Goal: Navigation & Orientation: Find specific page/section

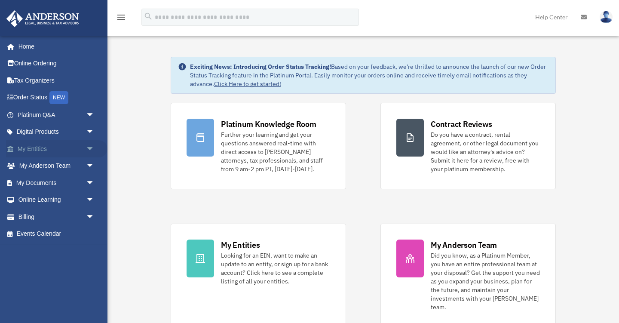
click at [59, 151] on link "My Entities arrow_drop_down" at bounding box center [57, 148] width 102 height 17
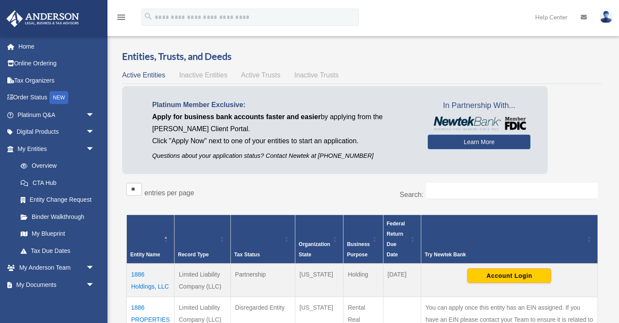
click at [205, 76] on span "Inactive Entities" at bounding box center [203, 74] width 48 height 7
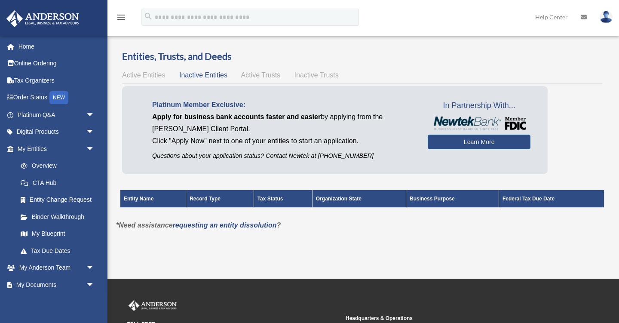
click at [252, 75] on span "Active Trusts" at bounding box center [261, 74] width 40 height 7
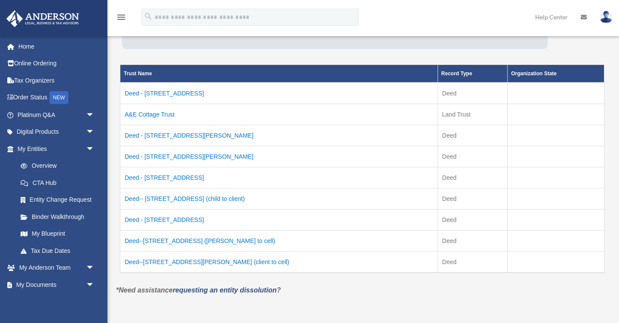
scroll to position [126, 0]
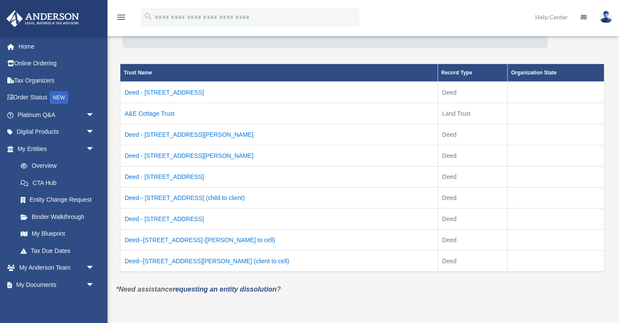
click at [180, 92] on td "Deed - 2233 Main Street" at bounding box center [279, 93] width 318 height 22
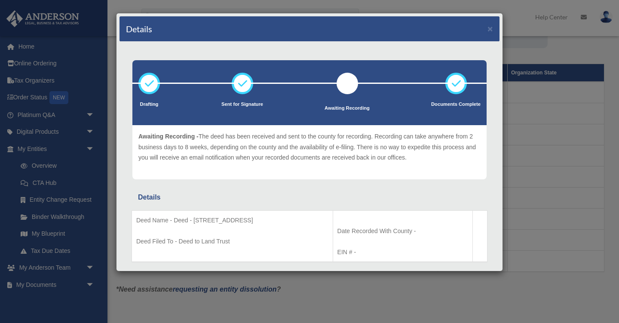
click at [536, 177] on div "Details × Drafting Sent for Signature" at bounding box center [309, 161] width 619 height 323
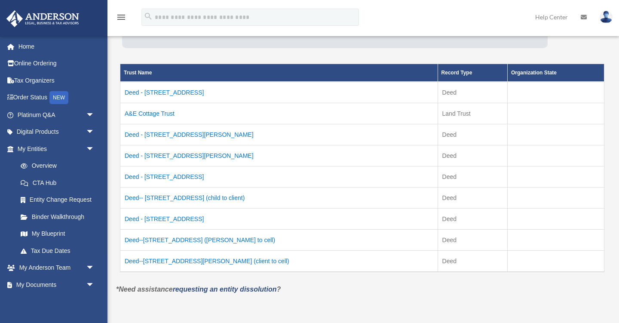
click at [160, 113] on td "A&E Cottage Trust" at bounding box center [279, 113] width 318 height 21
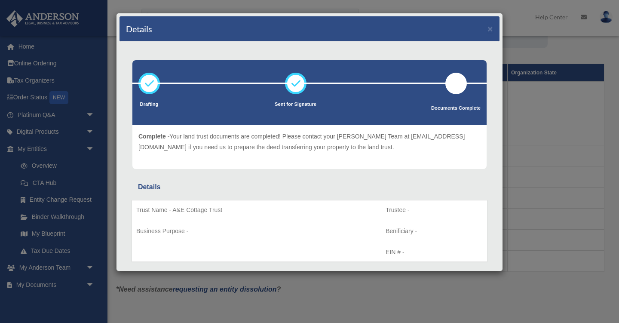
click at [456, 84] on div at bounding box center [457, 84] width 22 height 22
click at [576, 178] on div "Details × Drafting Sent for Signature" at bounding box center [309, 161] width 619 height 323
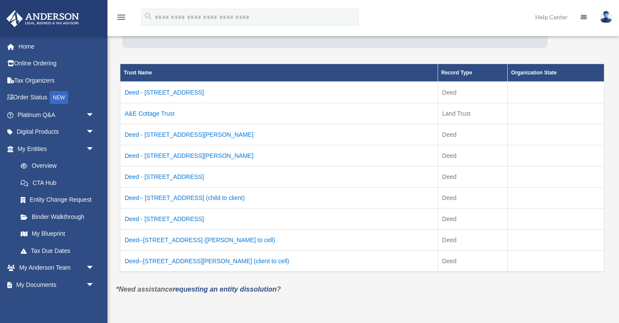
click at [166, 135] on td "Deed - 312 Klotter Avenue" at bounding box center [279, 134] width 318 height 21
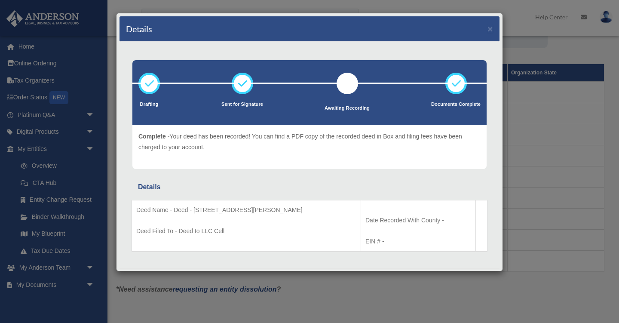
click at [457, 80] on icon at bounding box center [457, 84] width 26 height 26
click at [541, 111] on div "Details × Drafting Sent for Signature" at bounding box center [309, 161] width 619 height 323
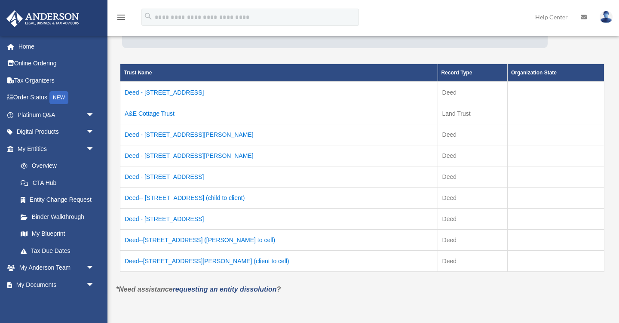
click at [185, 198] on td "Deed-- 2225 Stratford Ave (child to client)" at bounding box center [279, 198] width 318 height 21
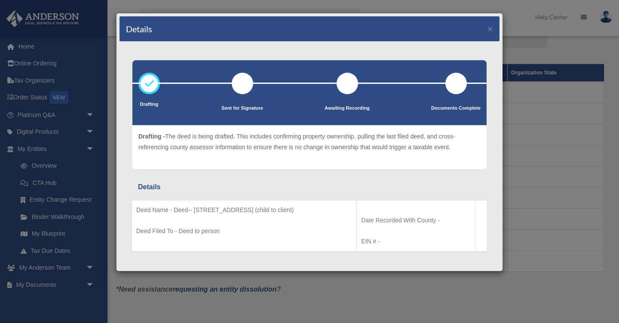
click at [521, 168] on div "Details × Drafting Sent for Signature" at bounding box center [309, 161] width 619 height 323
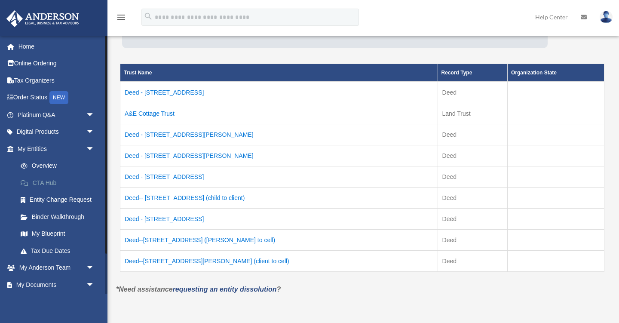
click at [52, 182] on link "CTA Hub" at bounding box center [59, 182] width 95 height 17
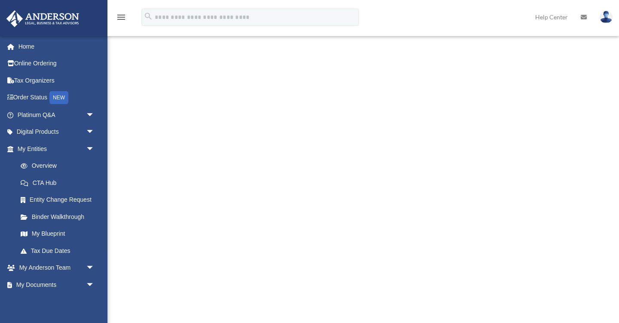
scroll to position [242, 0]
click at [59, 264] on link "My Anderson Team arrow_drop_down" at bounding box center [57, 267] width 102 height 17
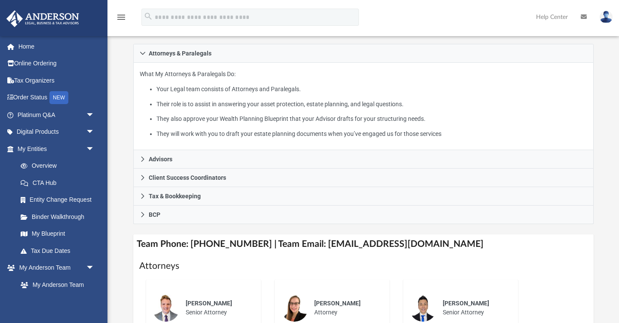
scroll to position [147, 0]
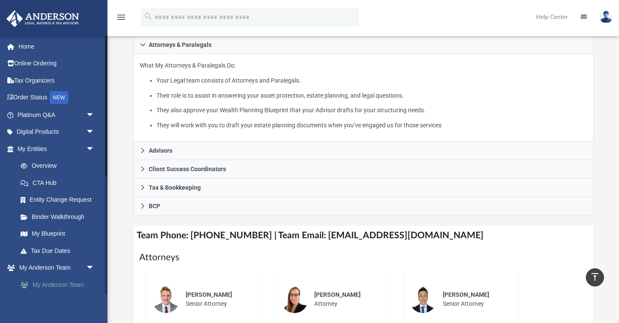
click at [65, 282] on link "My Anderson Team" at bounding box center [59, 284] width 95 height 17
click at [34, 148] on link "My Entities arrow_drop_down" at bounding box center [57, 148] width 102 height 17
click at [34, 165] on link "Overview" at bounding box center [59, 165] width 95 height 17
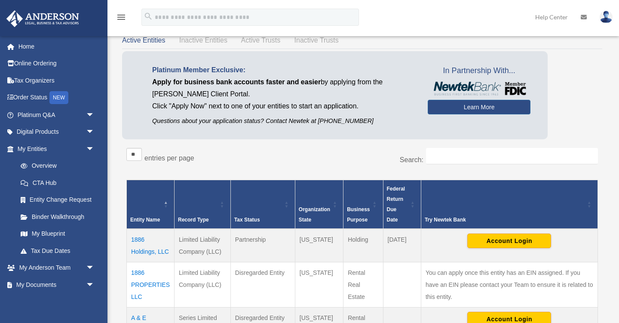
scroll to position [34, 0]
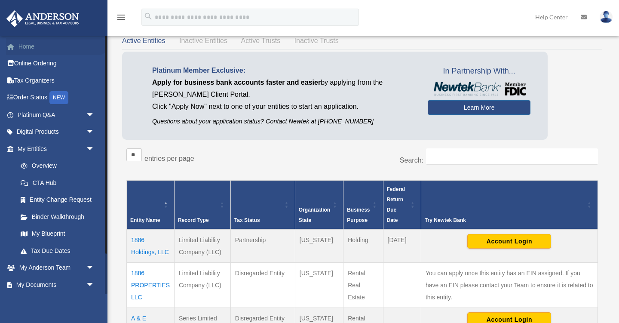
click at [31, 50] on link "Home" at bounding box center [57, 46] width 102 height 17
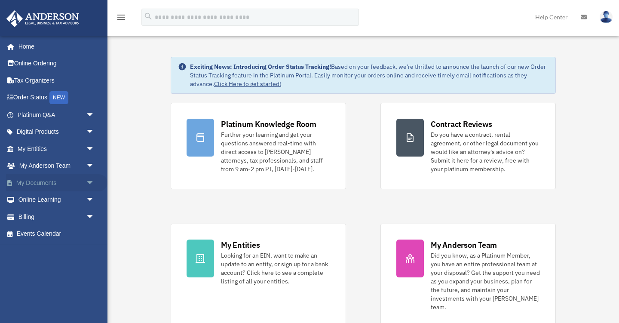
click at [25, 181] on link "My Documents arrow_drop_down" at bounding box center [57, 182] width 102 height 17
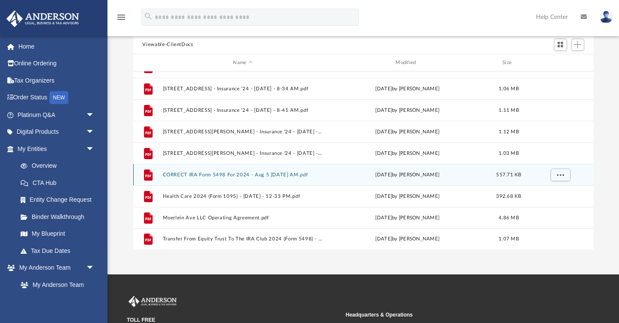
scroll to position [77, 0]
